Goal: Information Seeking & Learning: Learn about a topic

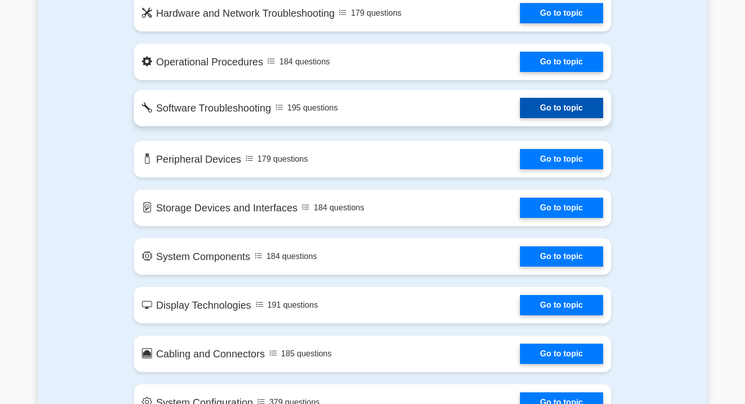
scroll to position [939, 0]
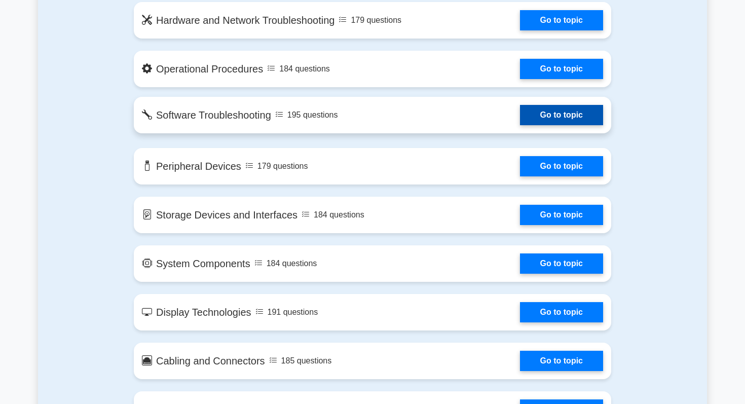
click at [520, 109] on link "Go to topic" at bounding box center [561, 115] width 83 height 20
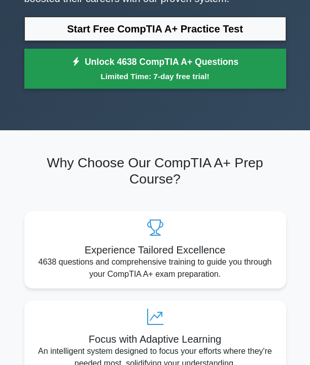
scroll to position [33, 0]
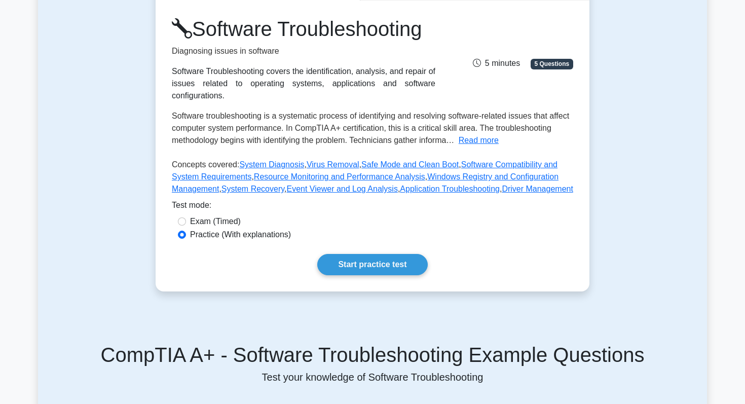
scroll to position [145, 0]
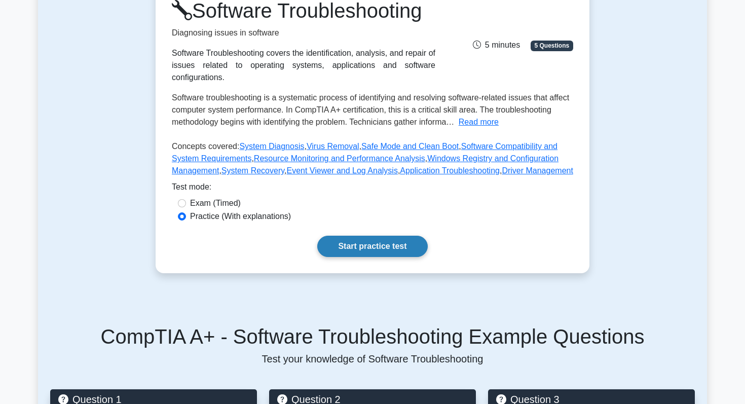
click at [387, 257] on link "Start practice test" at bounding box center [372, 246] width 110 height 21
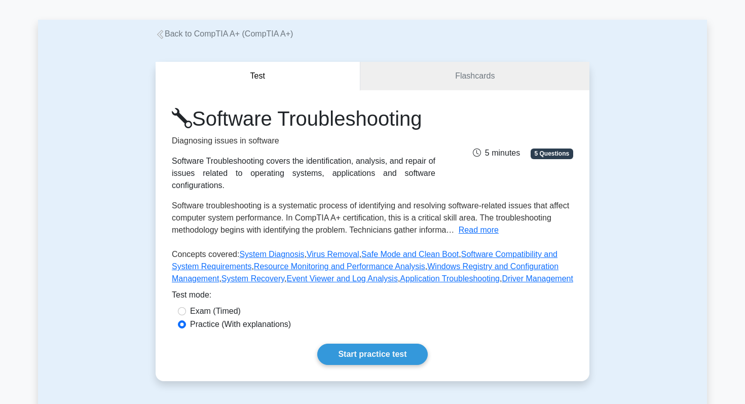
scroll to position [41, 0]
